Goal: Communication & Community: Answer question/provide support

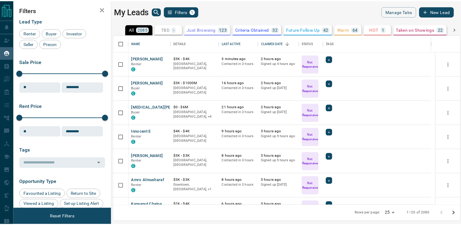
scroll to position [166, 346]
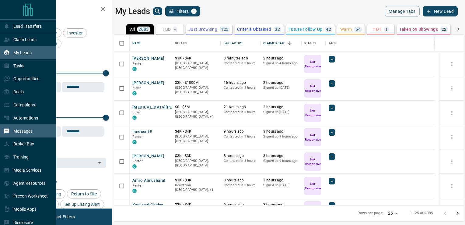
click at [21, 133] on p "Messages" at bounding box center [22, 130] width 19 height 5
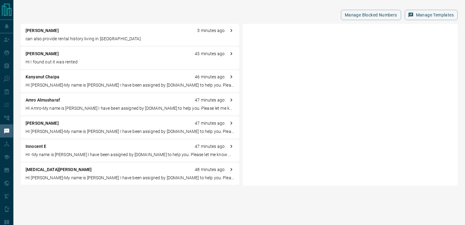
click at [81, 38] on p "can also provide rental history living in [GEOGRAPHIC_DATA]" at bounding box center [130, 39] width 209 height 6
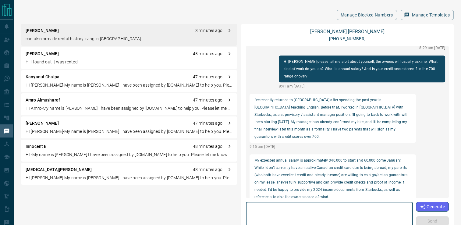
scroll to position [656, 0]
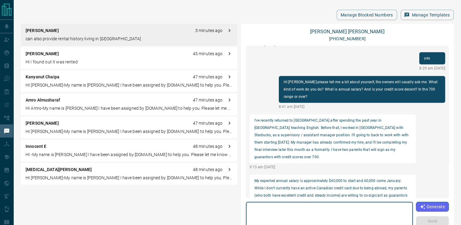
click at [318, 206] on textarea at bounding box center [329, 217] width 158 height 26
type textarea "*"
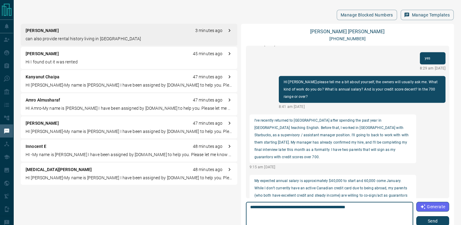
type textarea "**********"
click at [424, 220] on button "Send" at bounding box center [432, 221] width 33 height 10
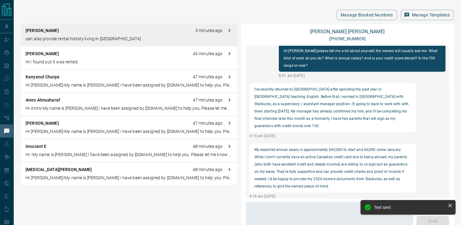
scroll to position [709, 0]
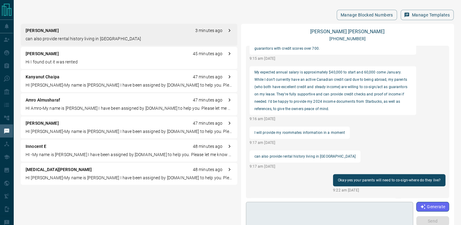
click at [343, 205] on textarea at bounding box center [329, 217] width 159 height 26
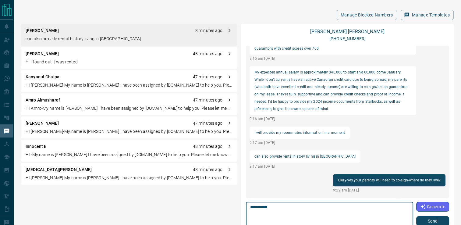
type textarea "**********"
click at [438, 220] on button "Send" at bounding box center [432, 221] width 33 height 10
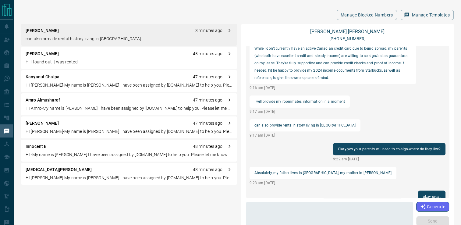
click at [69, 58] on div "[PERSON_NAME] 45 minutes ago Hi I found out it was rented" at bounding box center [129, 58] width 216 height 22
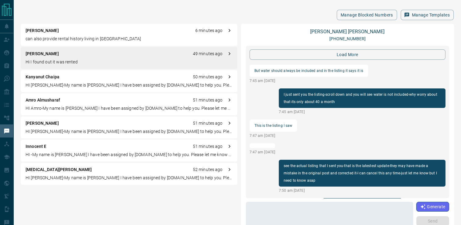
scroll to position [643, 0]
